Goal: Task Accomplishment & Management: Manage account settings

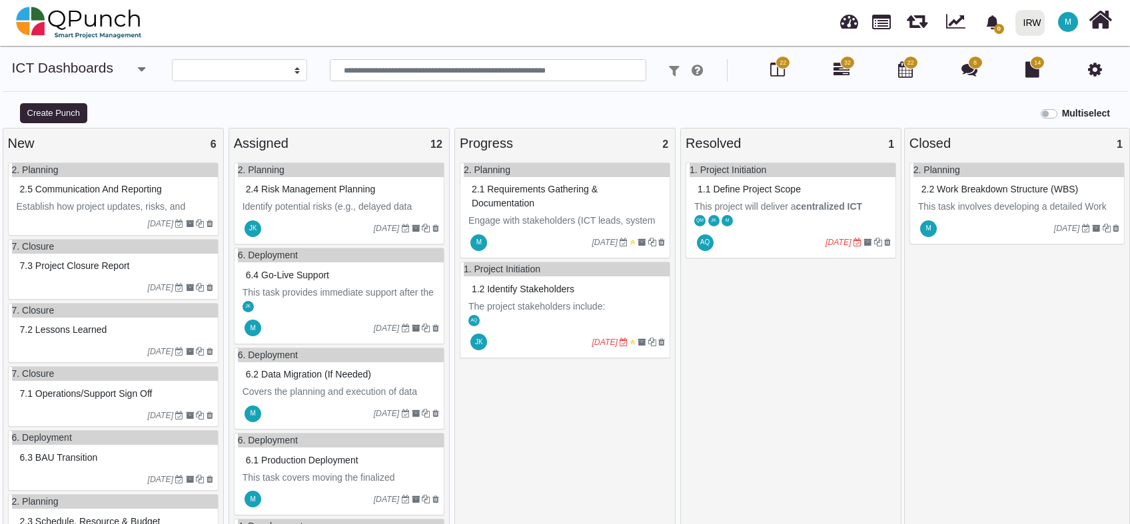
select select
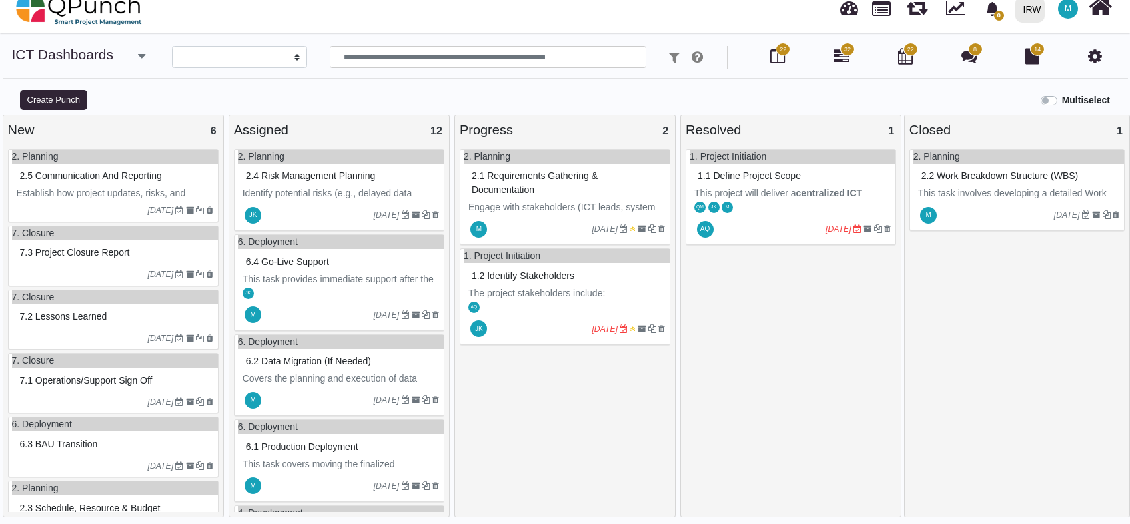
scroll to position [9, 0]
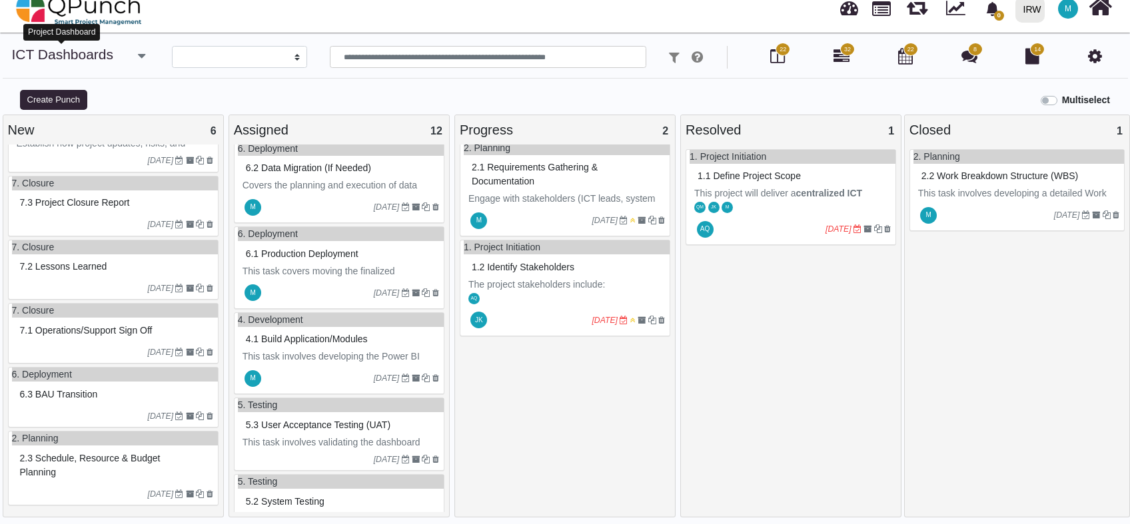
click at [92, 58] on link "ICT Dashboards" at bounding box center [63, 54] width 102 height 15
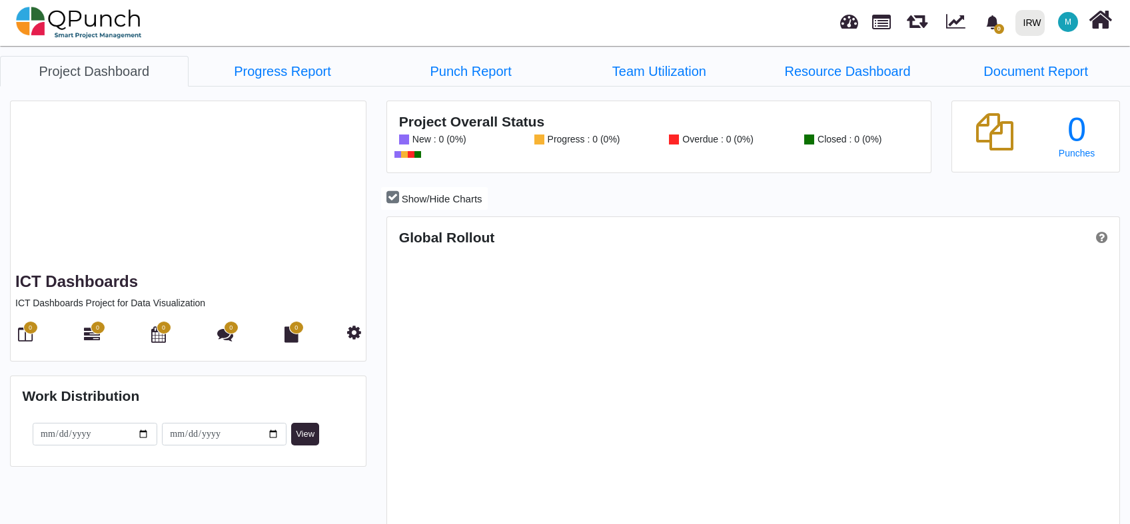
scroll to position [322, 728]
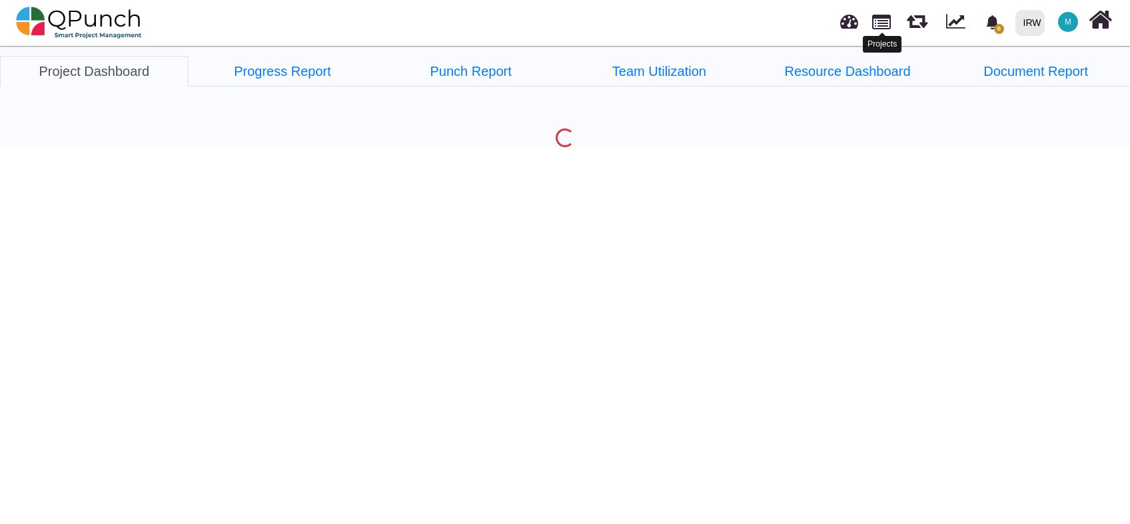
click at [883, 18] on link at bounding box center [881, 20] width 19 height 23
select select "**********"
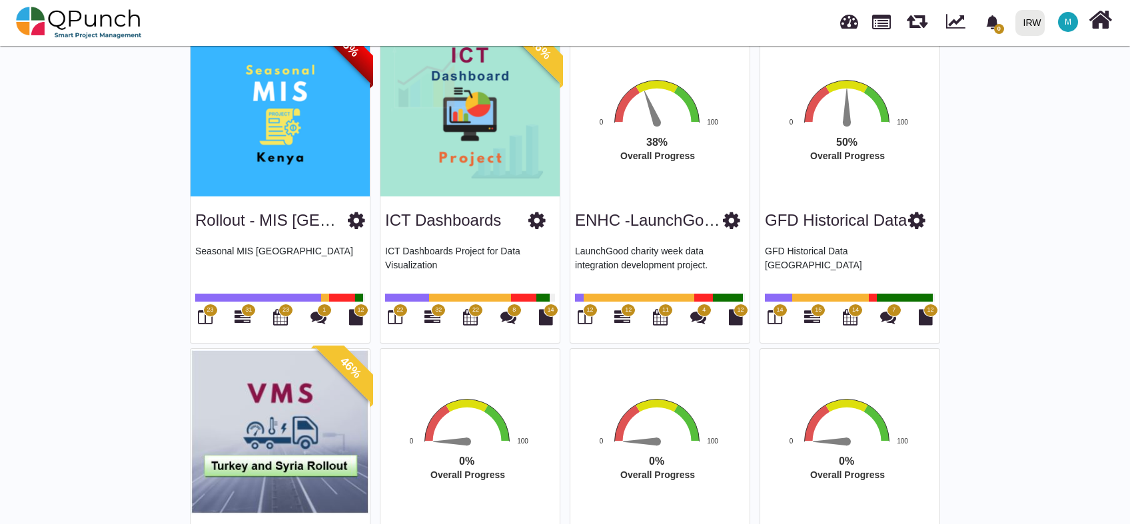
scroll to position [1156, 0]
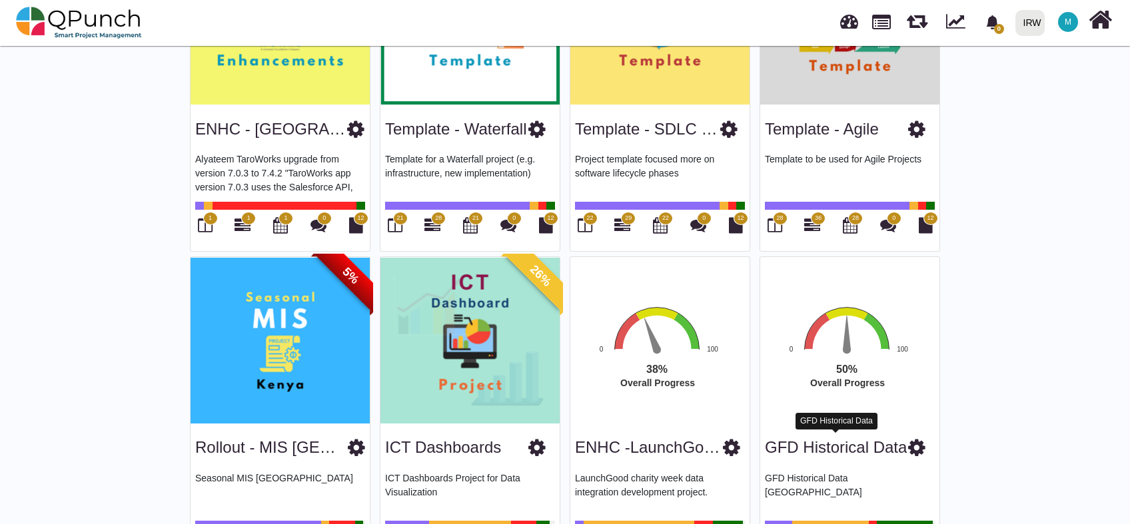
click at [889, 448] on link "GFD Historical Data" at bounding box center [836, 447] width 142 height 18
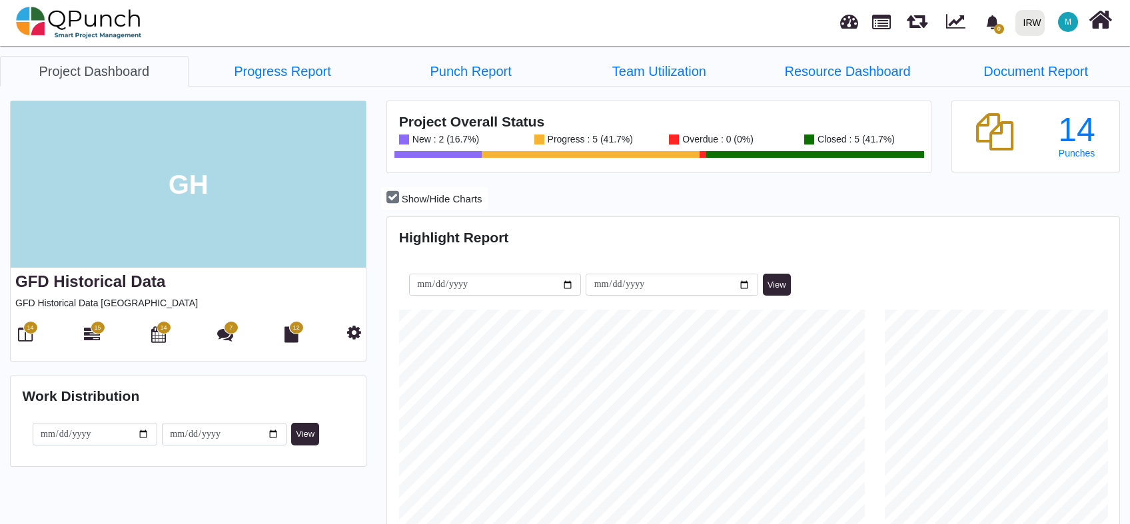
scroll to position [322, 728]
click at [350, 331] on icon at bounding box center [354, 332] width 14 height 16
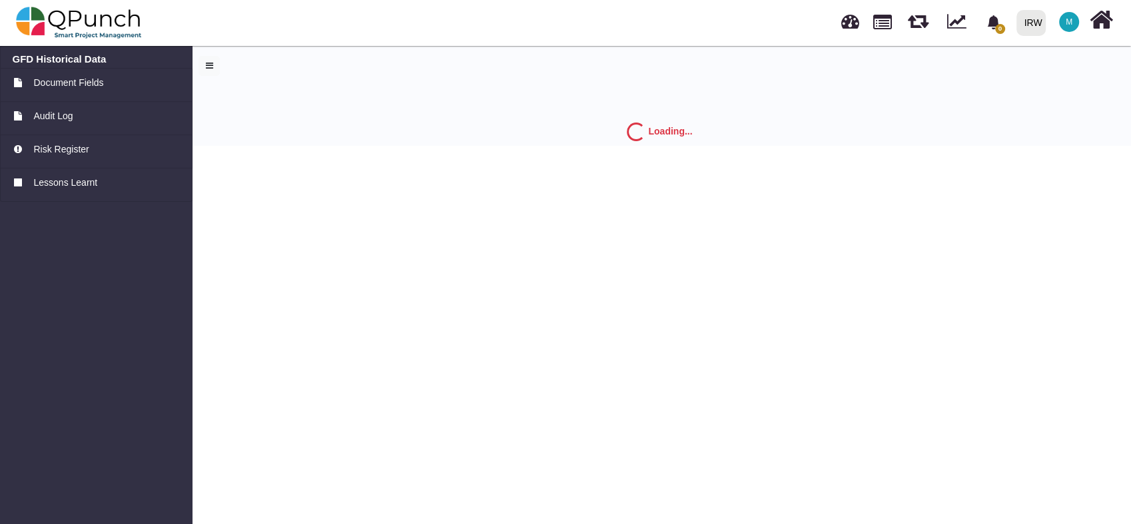
select select "*"
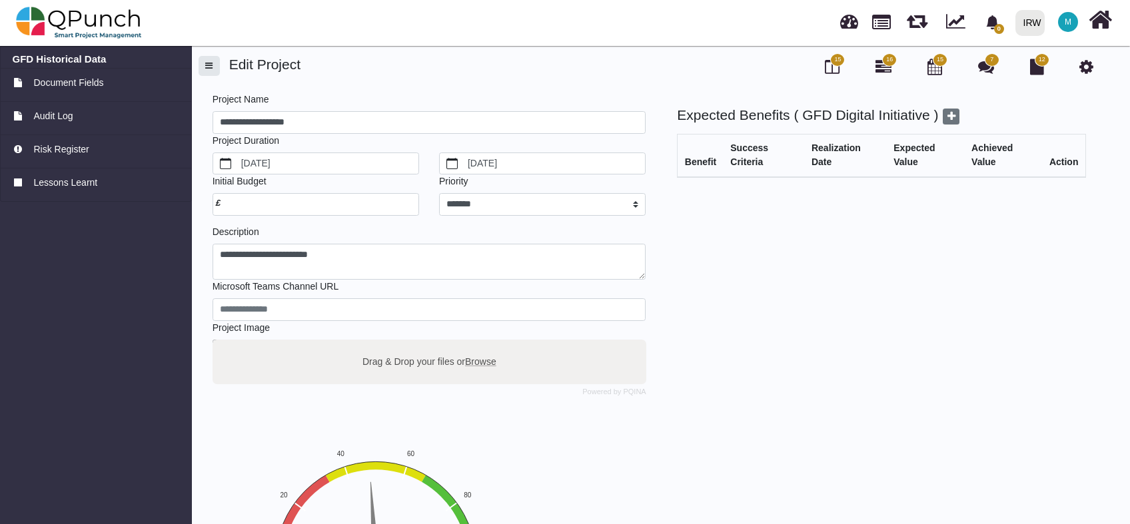
click at [208, 65] on span "button" at bounding box center [208, 65] width 7 height 9
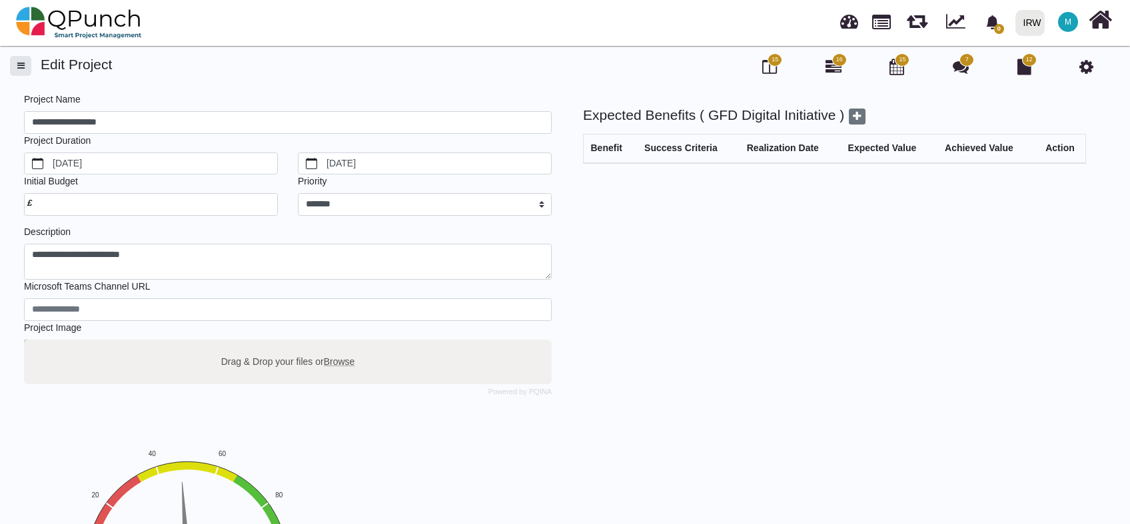
click at [15, 70] on button "button" at bounding box center [20, 66] width 21 height 20
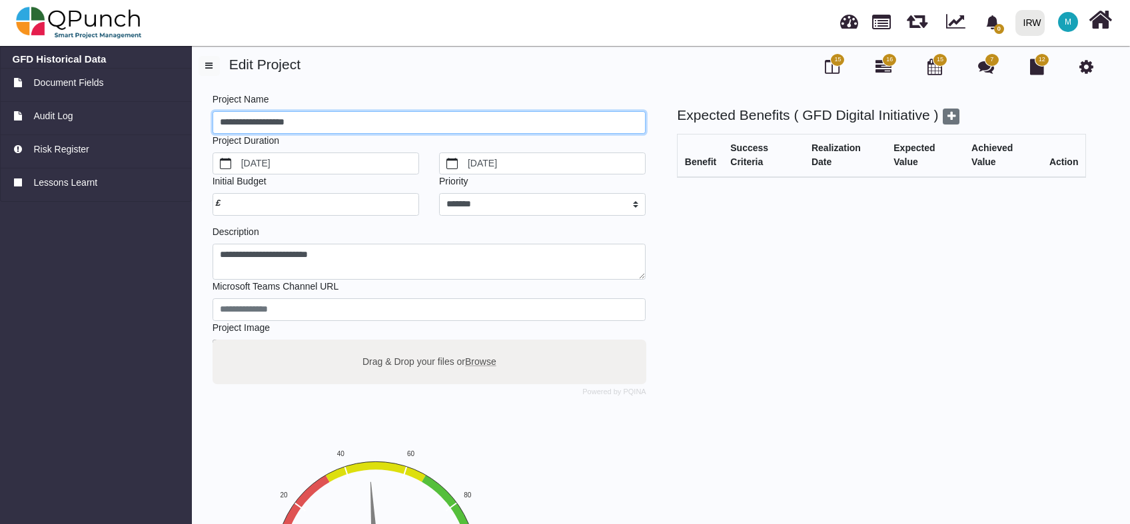
click at [311, 117] on input "**********" at bounding box center [429, 122] width 434 height 23
type input "**********"
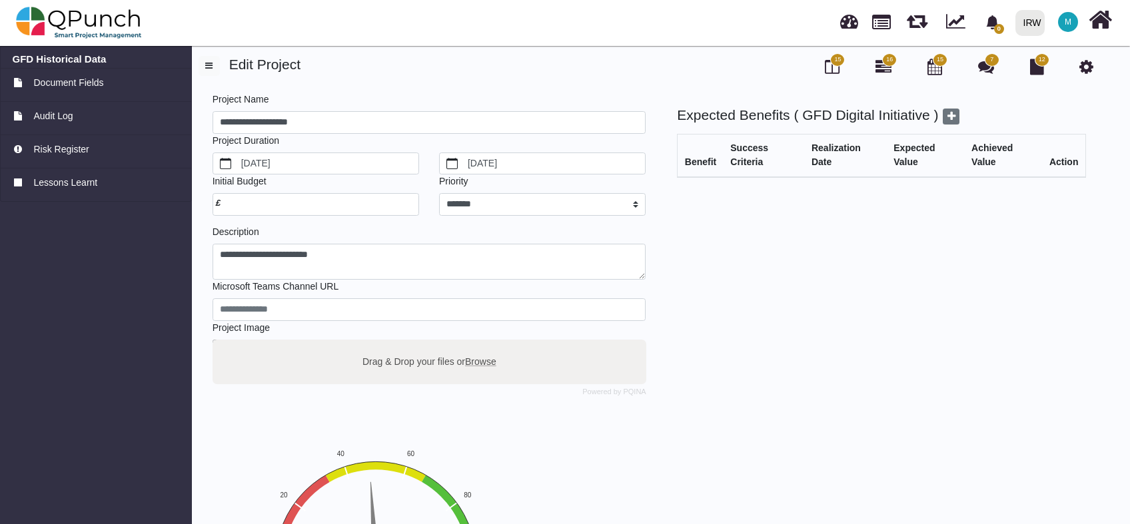
click at [721, 348] on div "Expected Benefits ( GFD Digital Initiative ) Benefit Success Criteria Realizati…" at bounding box center [869, 386] width 440 height 558
